Goal: Task Accomplishment & Management: Manage account settings

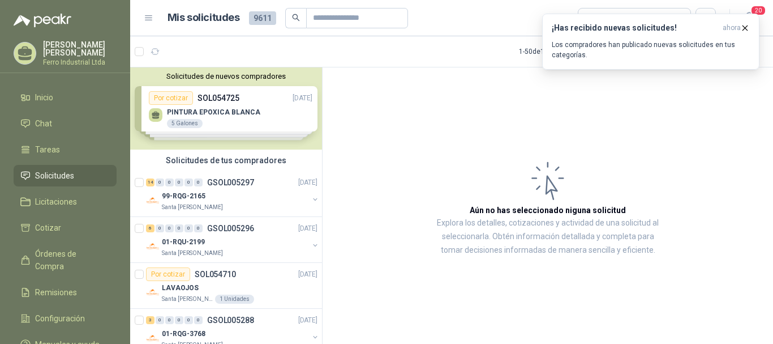
click at [473, 120] on article "Aún no has seleccionado niguna solicitud Explora los detalles, cotizaciones y a…" at bounding box center [548, 207] width 451 height 280
click at [745, 29] on icon "button" at bounding box center [746, 28] width 10 height 10
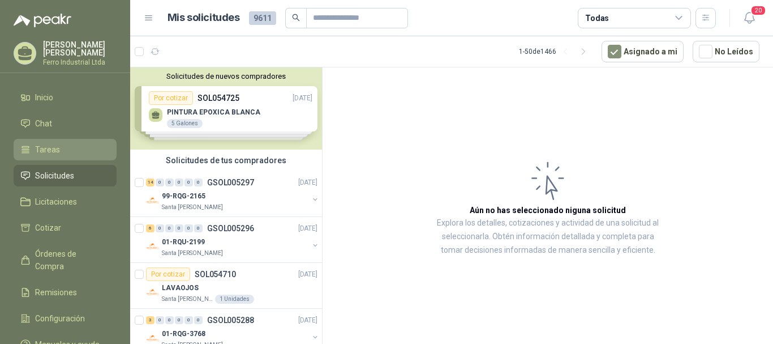
click at [55, 140] on link "Tareas" at bounding box center [65, 150] width 103 height 22
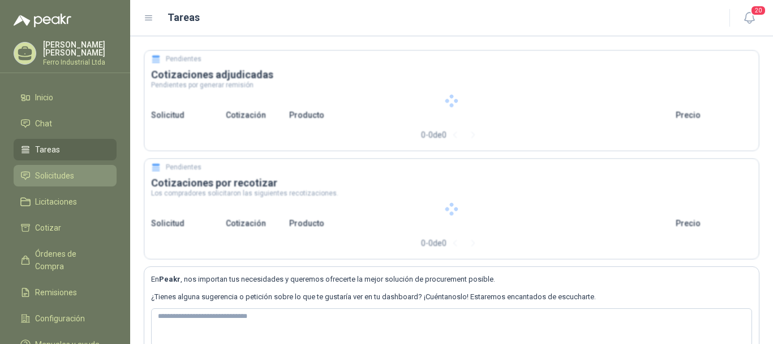
click at [55, 176] on span "Solicitudes" at bounding box center [54, 175] width 39 height 12
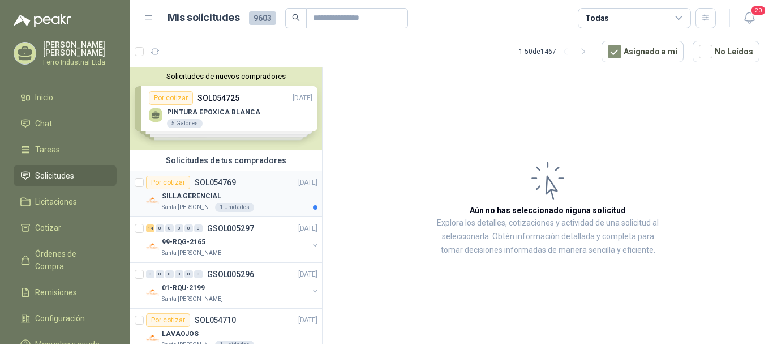
click at [263, 182] on div "Por cotizar SOL054769 [DATE]" at bounding box center [232, 183] width 172 height 14
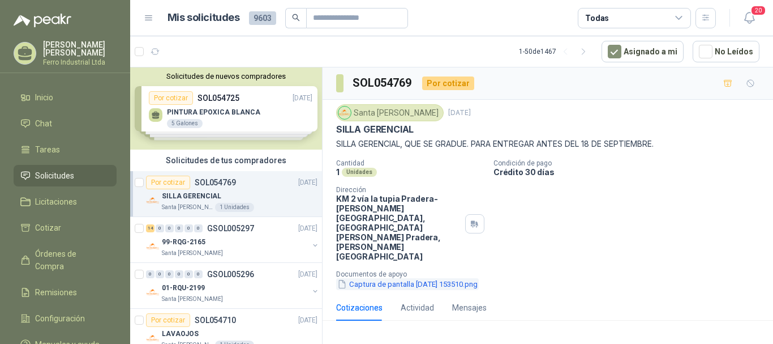
click at [447, 278] on button "Captura de pantalla [DATE] 153510.png" at bounding box center [407, 284] width 143 height 12
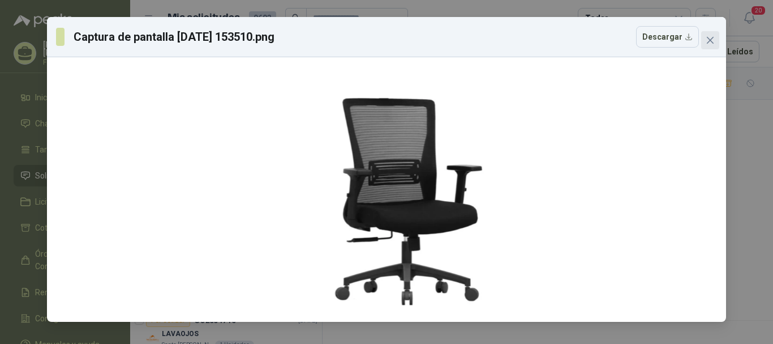
click at [706, 43] on icon "close" at bounding box center [710, 40] width 9 height 9
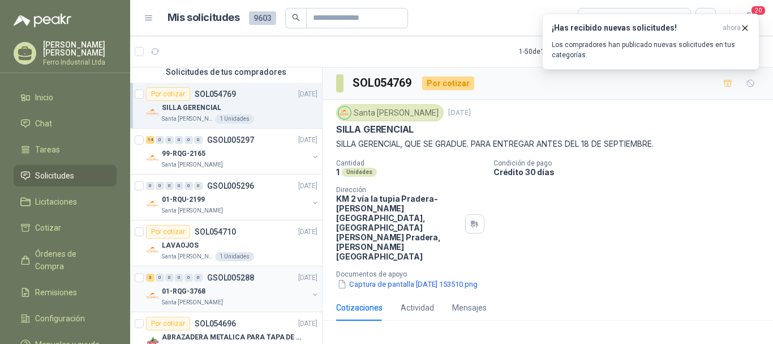
scroll to position [113, 0]
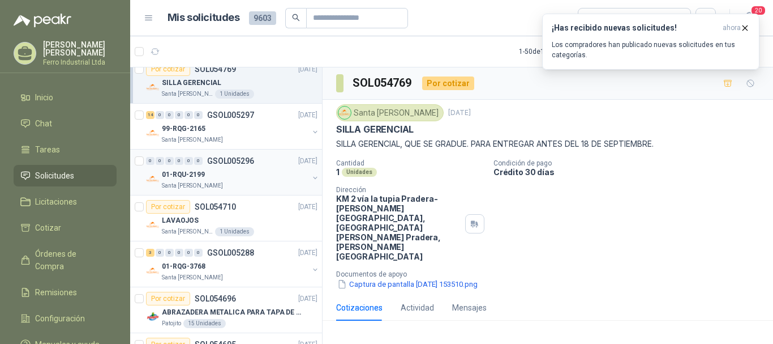
click at [259, 165] on div "0 0 0 0 0 0 GSOL005296 [DATE]" at bounding box center [233, 161] width 174 height 14
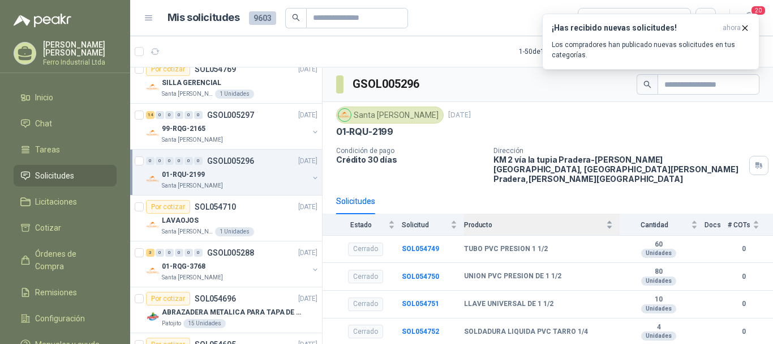
scroll to position [43, 0]
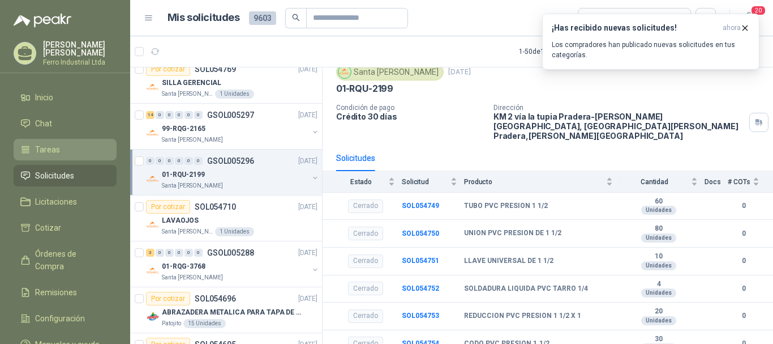
click at [60, 146] on li "Tareas" at bounding box center [64, 149] width 89 height 12
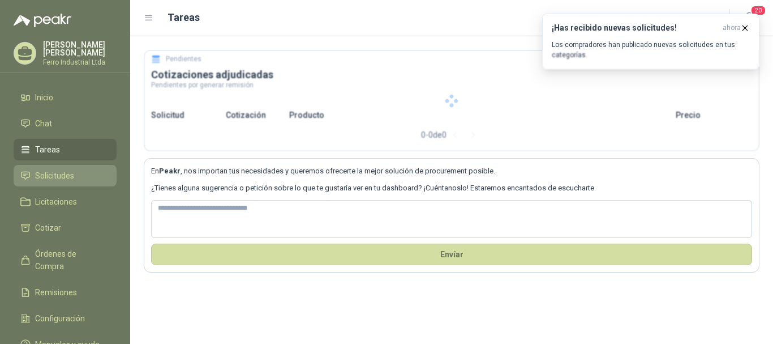
click at [44, 173] on span "Solicitudes" at bounding box center [54, 175] width 39 height 12
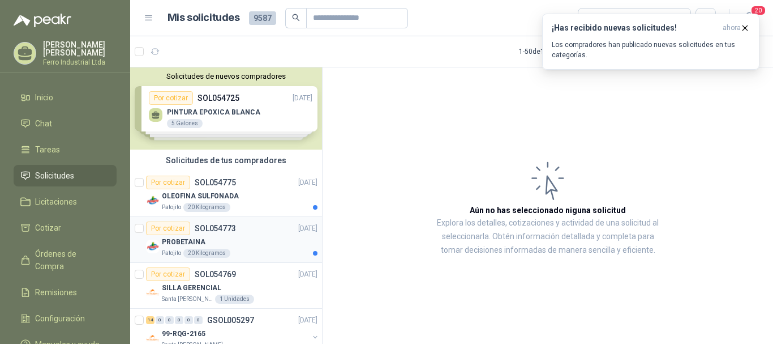
click at [267, 238] on div "PROBETAINA" at bounding box center [240, 242] width 156 height 14
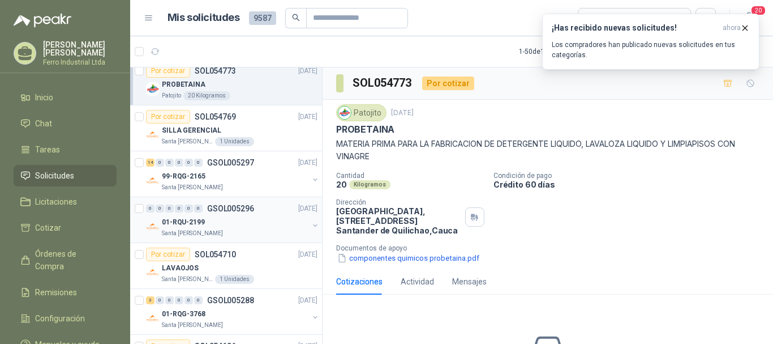
scroll to position [170, 0]
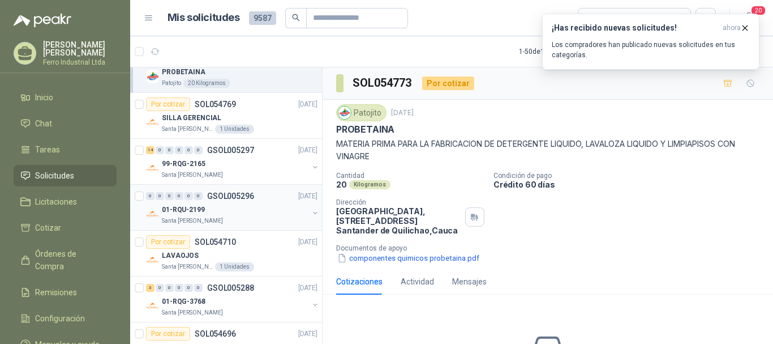
click at [246, 202] on div "0 0 0 0 0 0 GSOL005296 [DATE]" at bounding box center [233, 196] width 174 height 14
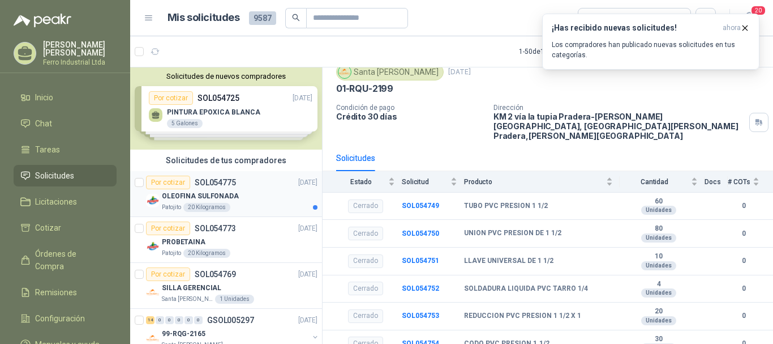
click at [279, 185] on div "Por cotizar SOL054775 [DATE]" at bounding box center [232, 183] width 172 height 14
